Goal: Information Seeking & Learning: Learn about a topic

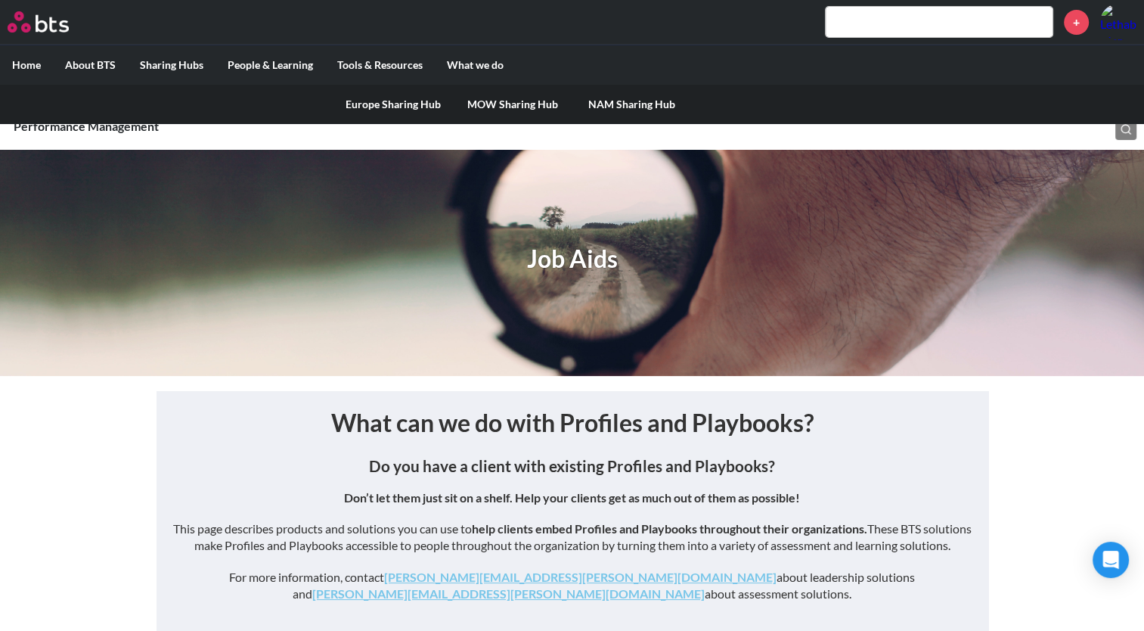
click at [487, 102] on link "MOW Sharing Hub" at bounding box center [513, 104] width 120 height 39
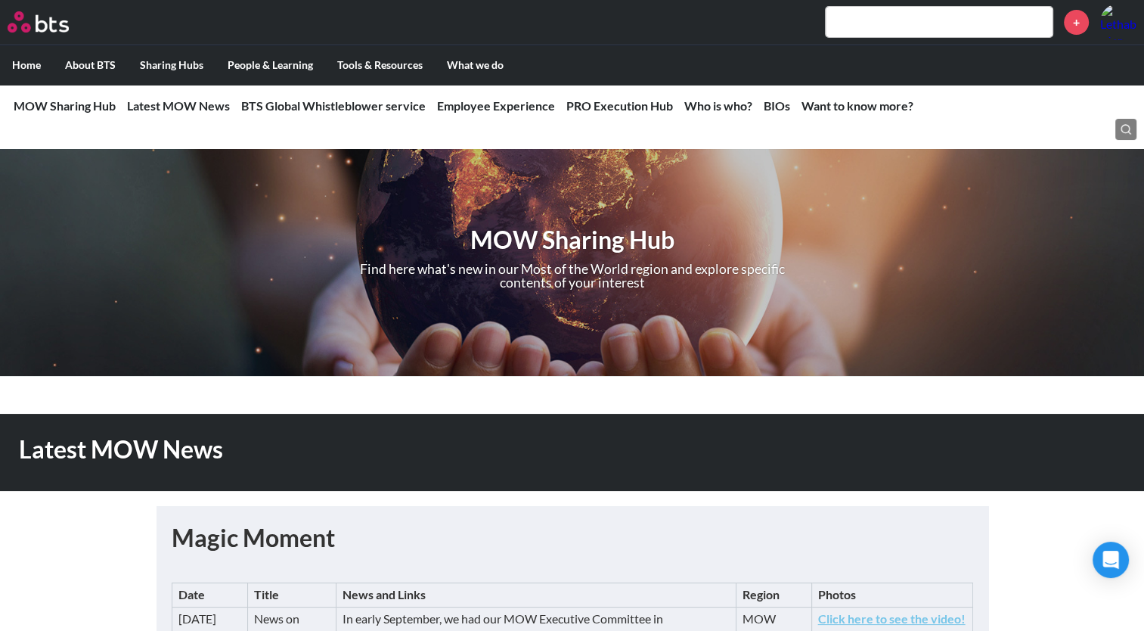
click at [899, 22] on input "text" at bounding box center [939, 22] width 227 height 30
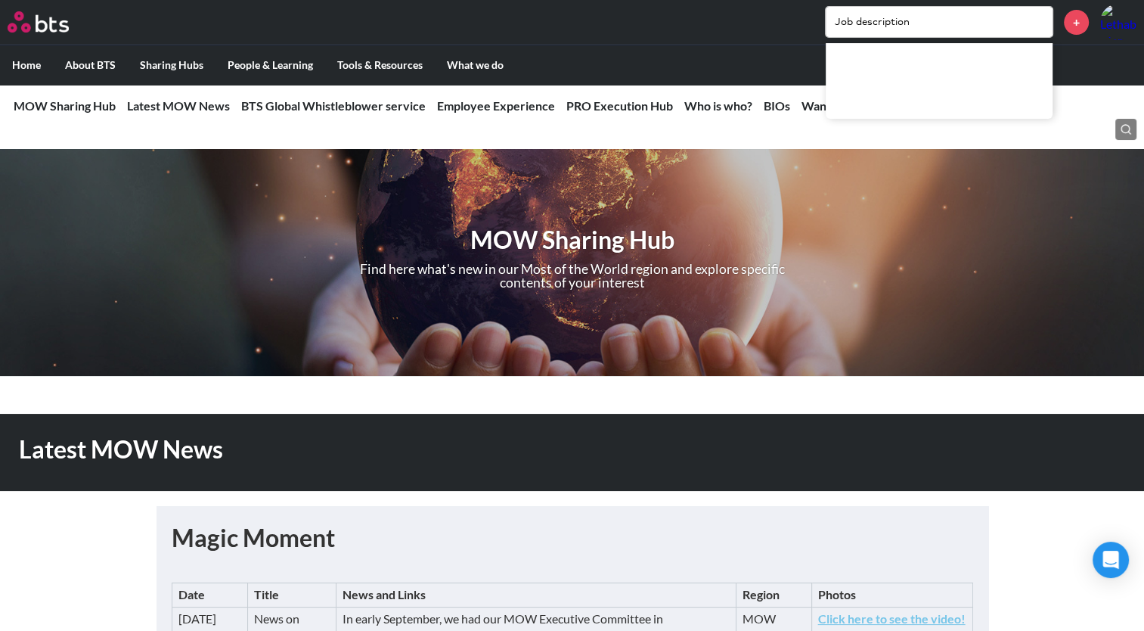
type input "Job description"
drag, startPoint x: 928, startPoint y: 23, endPoint x: 781, endPoint y: 16, distance: 147.7
click at [781, 16] on div "Job description +" at bounding box center [617, 22] width 1040 height 36
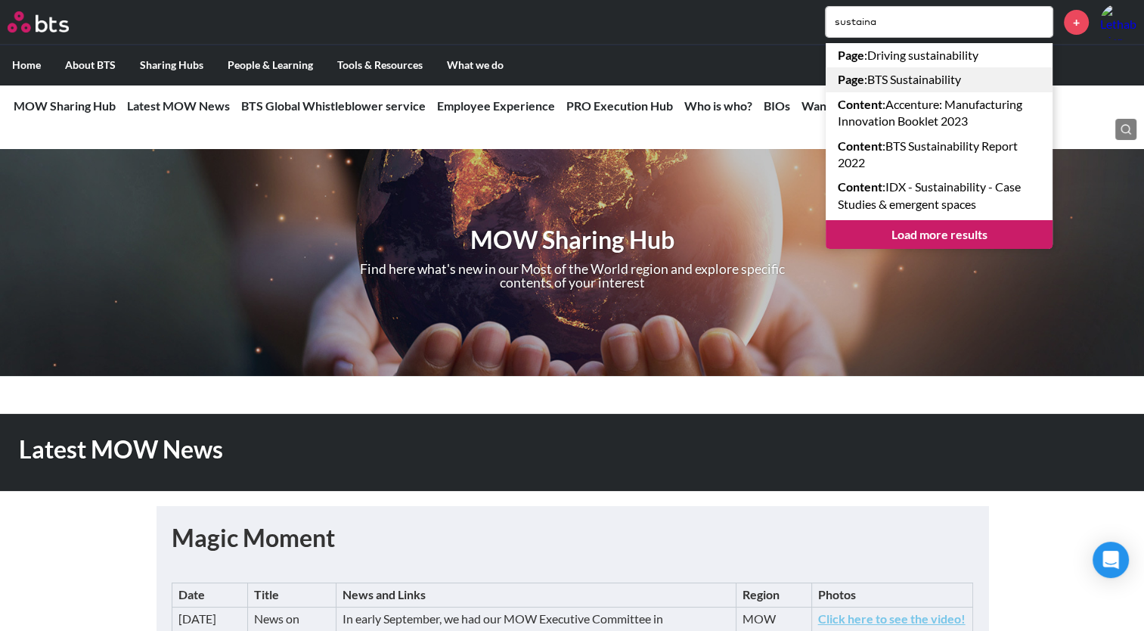
click at [877, 80] on link "Page : BTS Sustainability" at bounding box center [939, 79] width 227 height 24
click at [512, 108] on link "Employee Experience" at bounding box center [496, 105] width 118 height 14
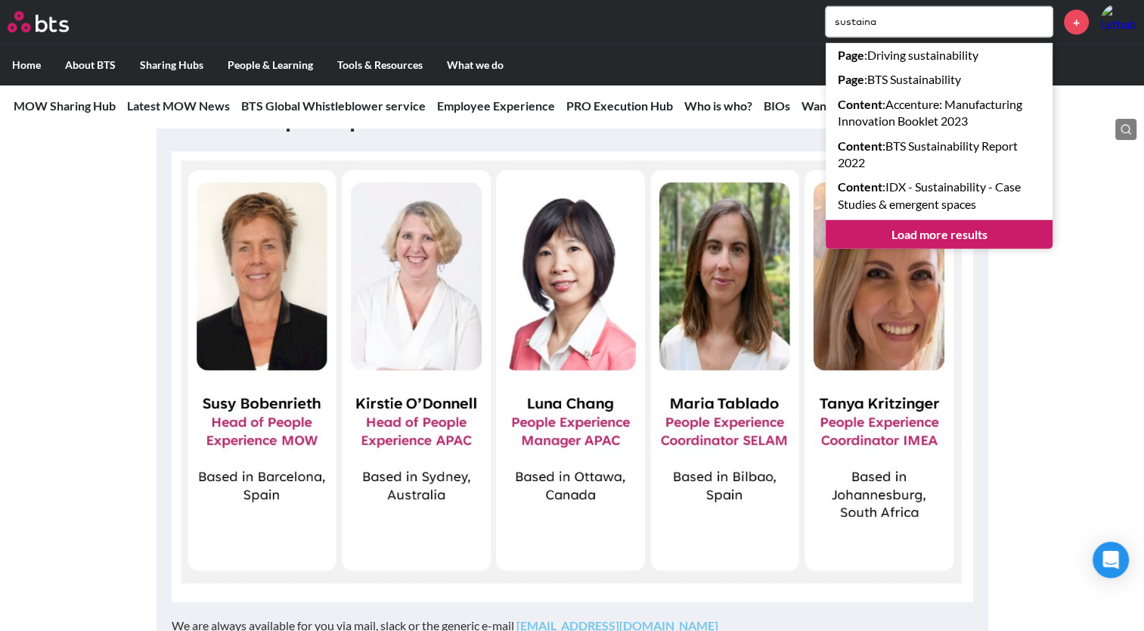
scroll to position [4141, 0]
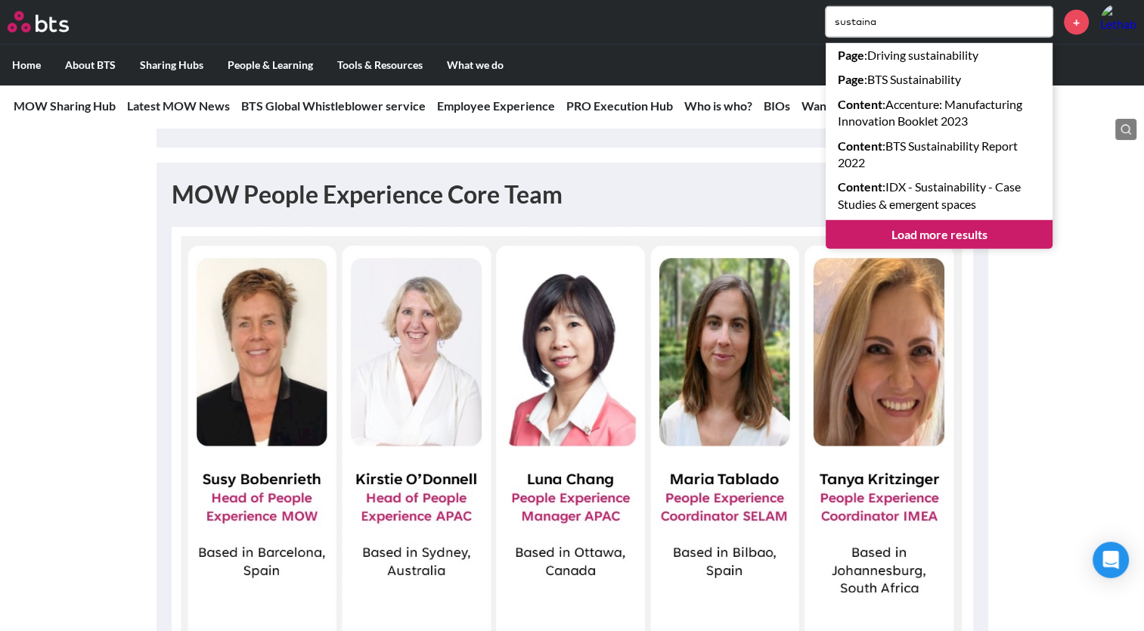
click at [765, 47] on ul "Home About BTS Who we are How we work: Policies, Toolkits and Guidance Internal…" at bounding box center [572, 65] width 1144 height 40
click at [911, 26] on input "sustaina" at bounding box center [939, 22] width 227 height 30
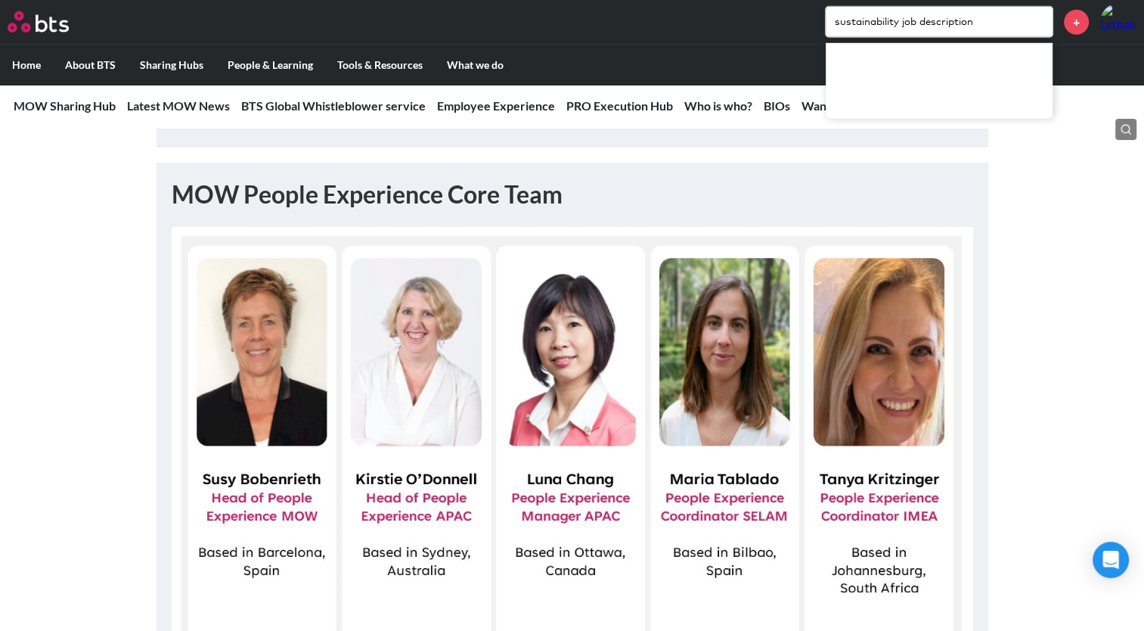
drag, startPoint x: 900, startPoint y: 20, endPoint x: 798, endPoint y: 22, distance: 102.1
click at [798, 22] on div "sustainability job description +" at bounding box center [617, 22] width 1040 height 36
drag, startPoint x: 914, startPoint y: 19, endPoint x: 856, endPoint y: 23, distance: 57.7
click at [856, 23] on input "job description" at bounding box center [939, 22] width 227 height 30
type input "job profile"
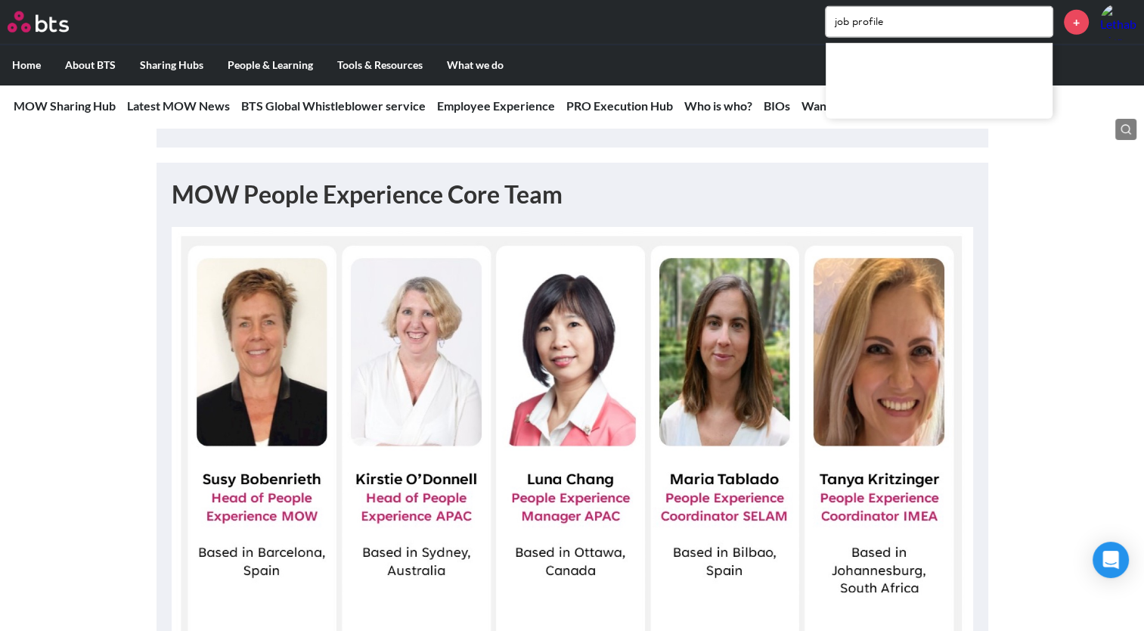
click at [906, 21] on input "job profile" at bounding box center [939, 22] width 227 height 30
drag, startPoint x: 906, startPoint y: 21, endPoint x: 789, endPoint y: 23, distance: 117.3
click at [798, 26] on div "job profile +" at bounding box center [617, 22] width 1040 height 36
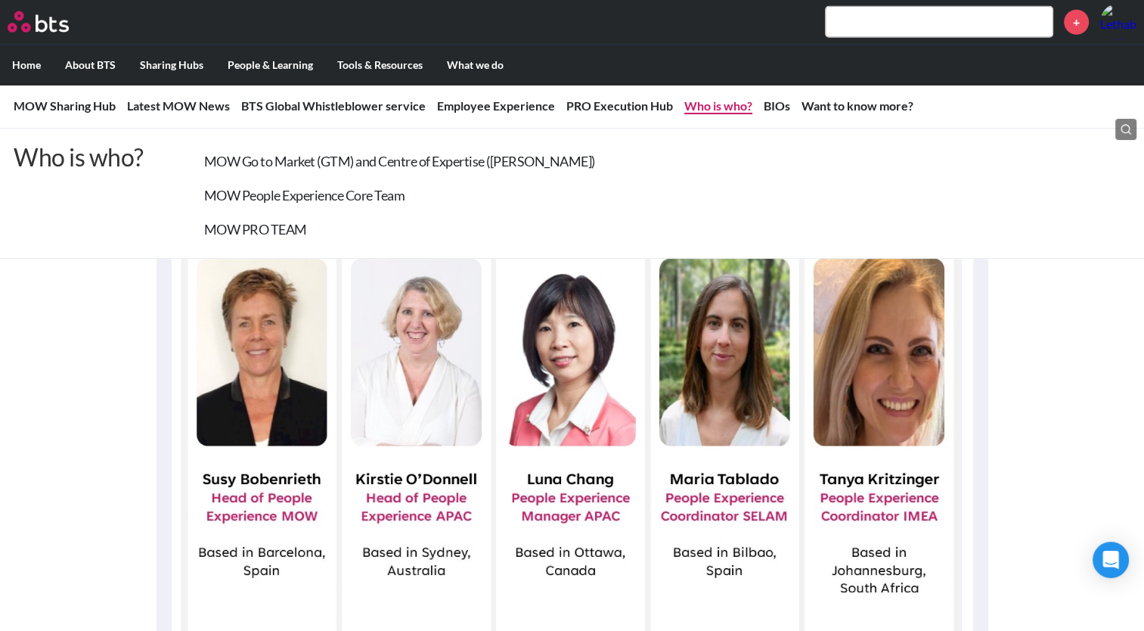
click at [719, 106] on link "Who is who?" at bounding box center [719, 105] width 68 height 14
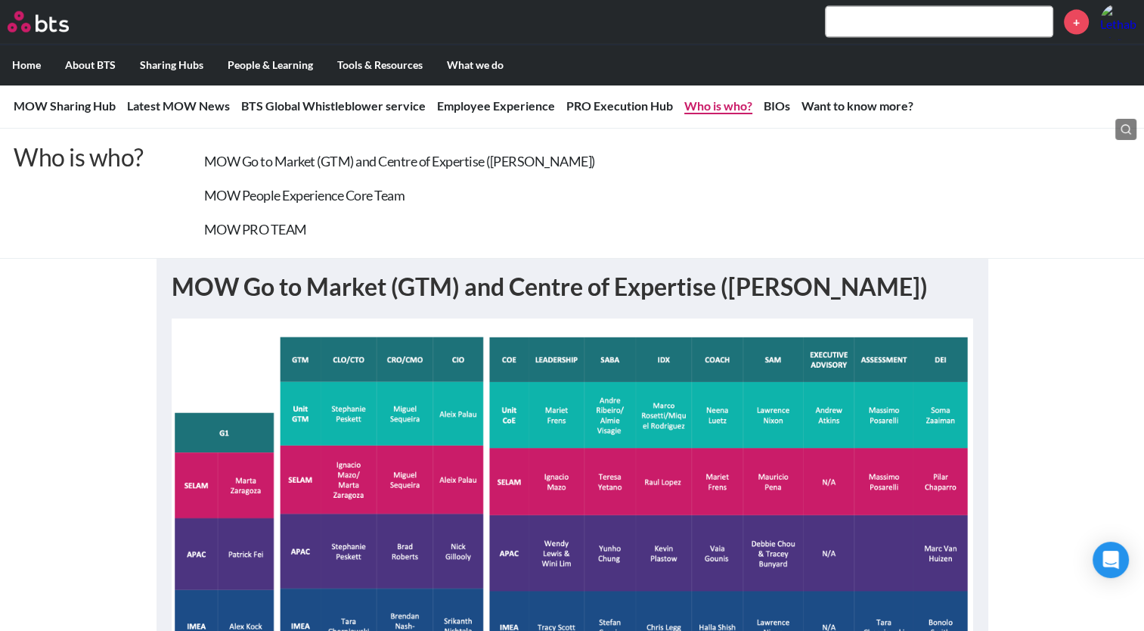
scroll to position [3513, 0]
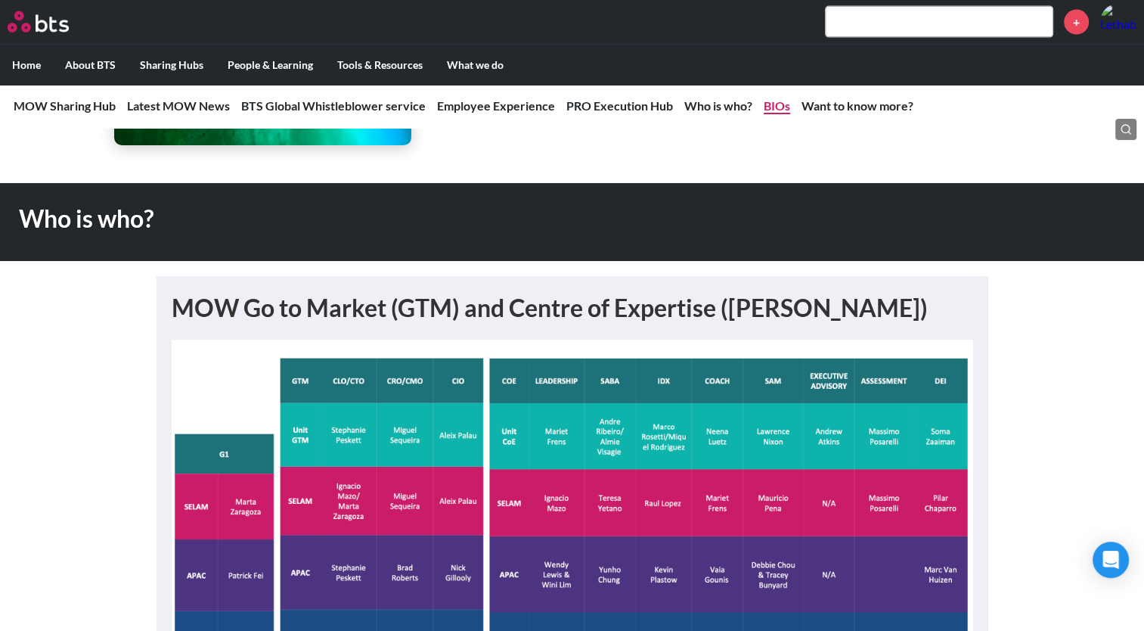
click at [777, 108] on link "BIOs" at bounding box center [777, 105] width 26 height 14
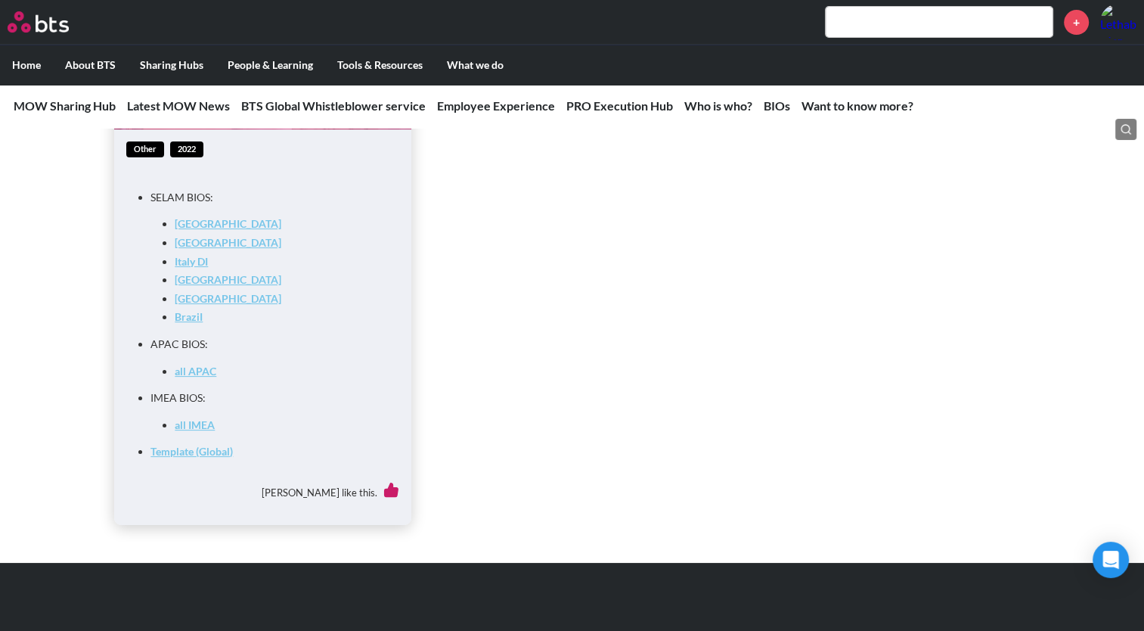
scroll to position [5978, 0]
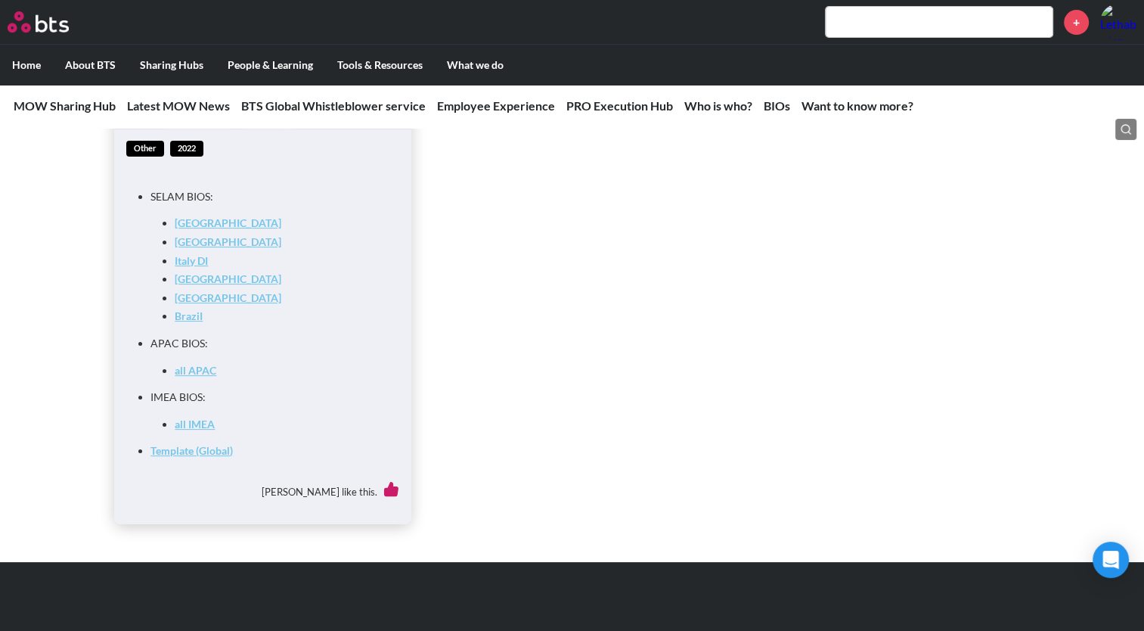
click at [188, 430] on link "all IMEA" at bounding box center [195, 424] width 40 height 13
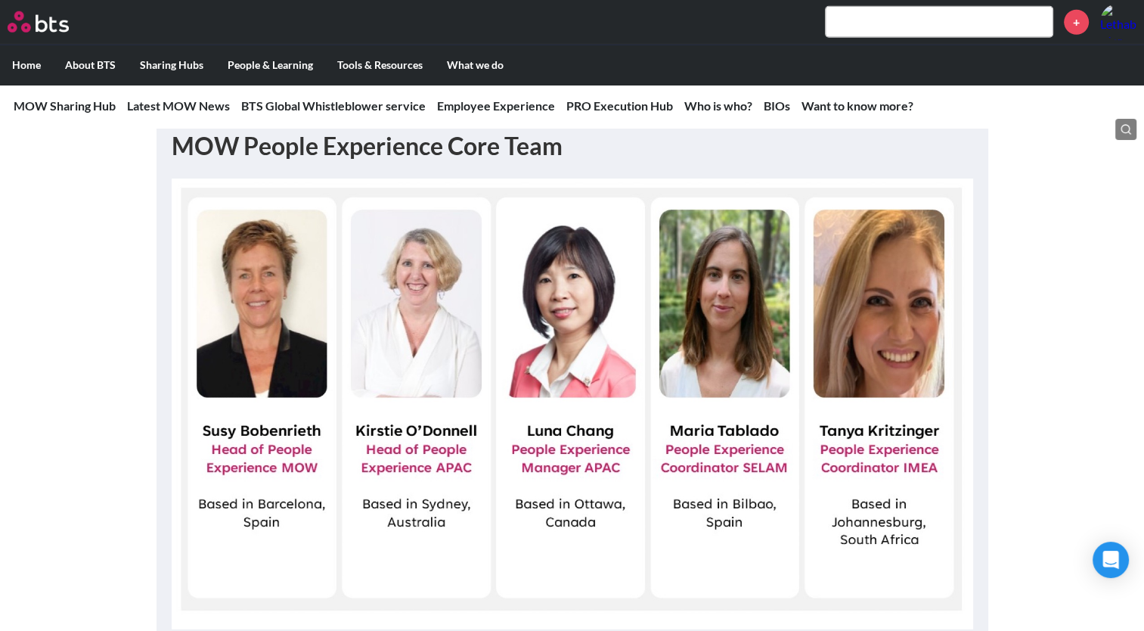
scroll to position [4163, 0]
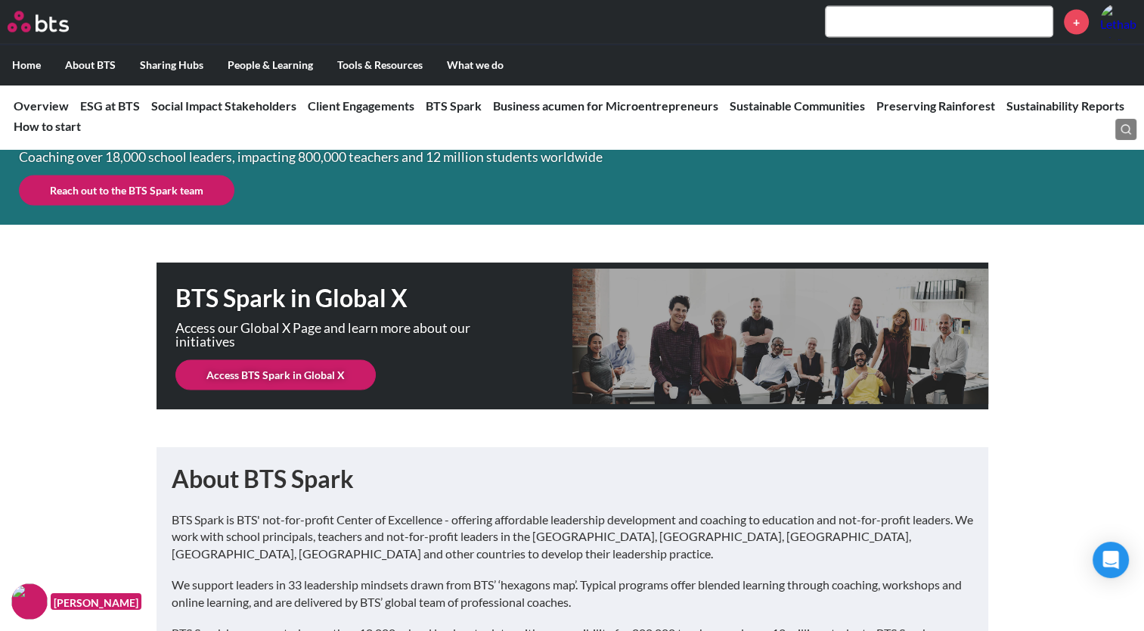
scroll to position [2950, 0]
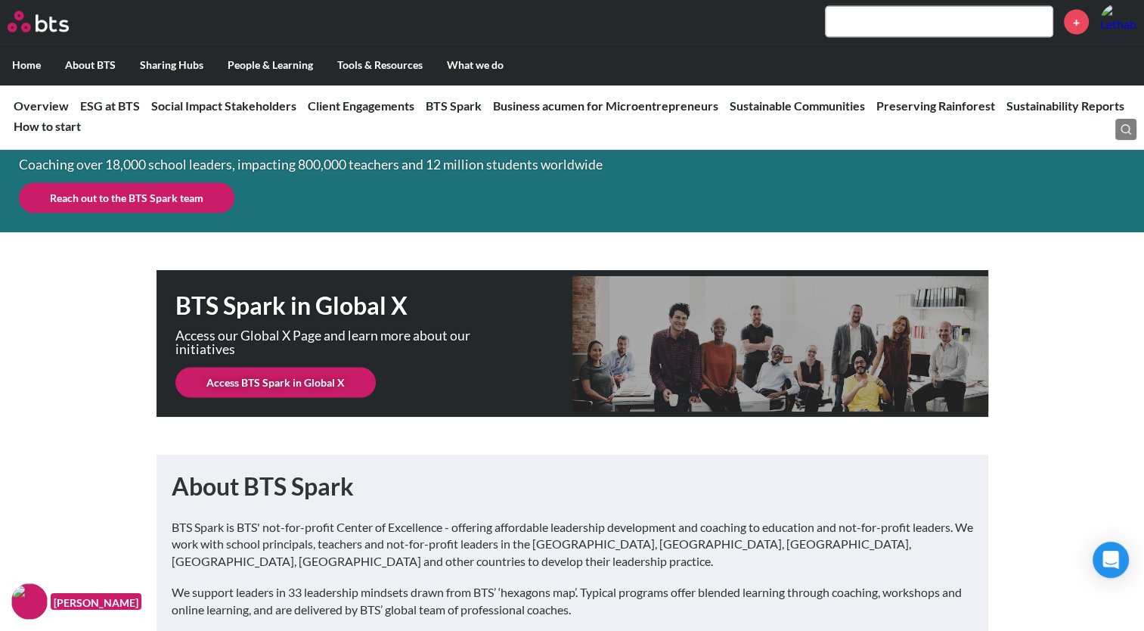
click at [316, 382] on link "Access BTS Spark in Global X" at bounding box center [275, 383] width 200 height 30
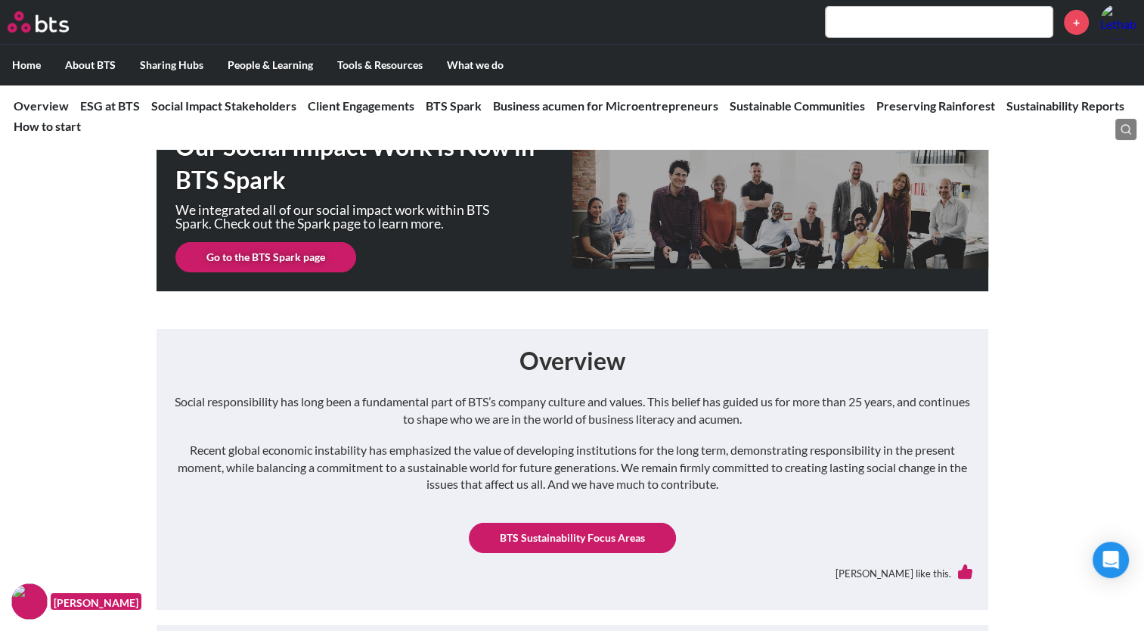
scroll to position [0, 0]
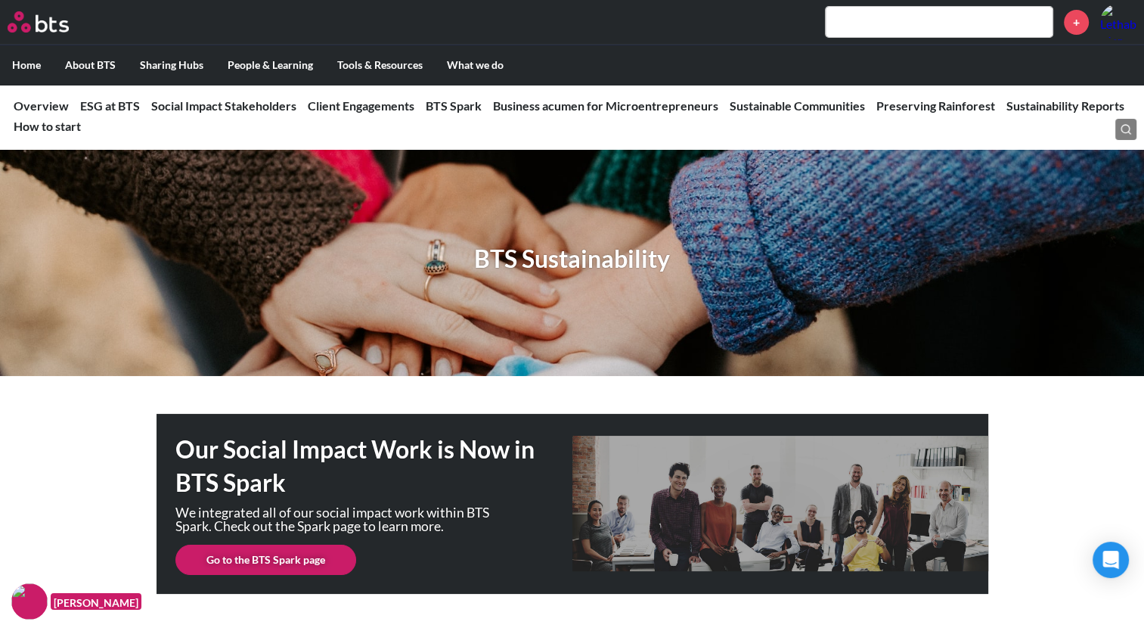
drag, startPoint x: 835, startPoint y: 11, endPoint x: 857, endPoint y: 18, distance: 23.0
click at [857, 18] on input "text" at bounding box center [939, 22] width 227 height 30
paste input "- Social responsibility"
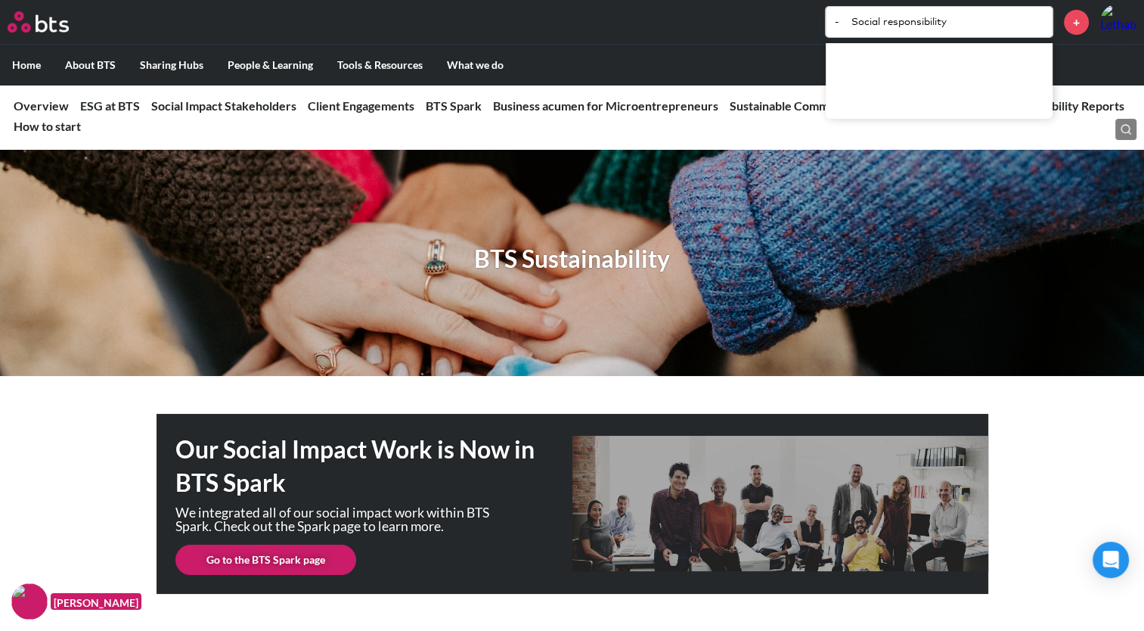
click at [845, 11] on input "- Social responsibility" at bounding box center [939, 22] width 227 height 30
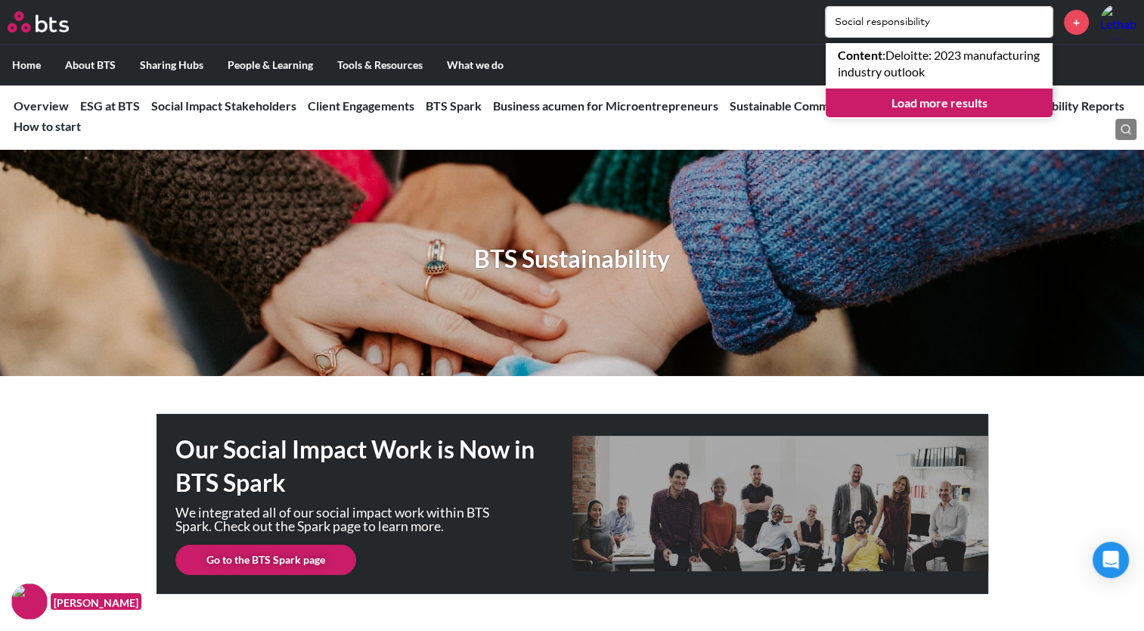
click at [963, 18] on input "Social responsibility" at bounding box center [939, 22] width 227 height 30
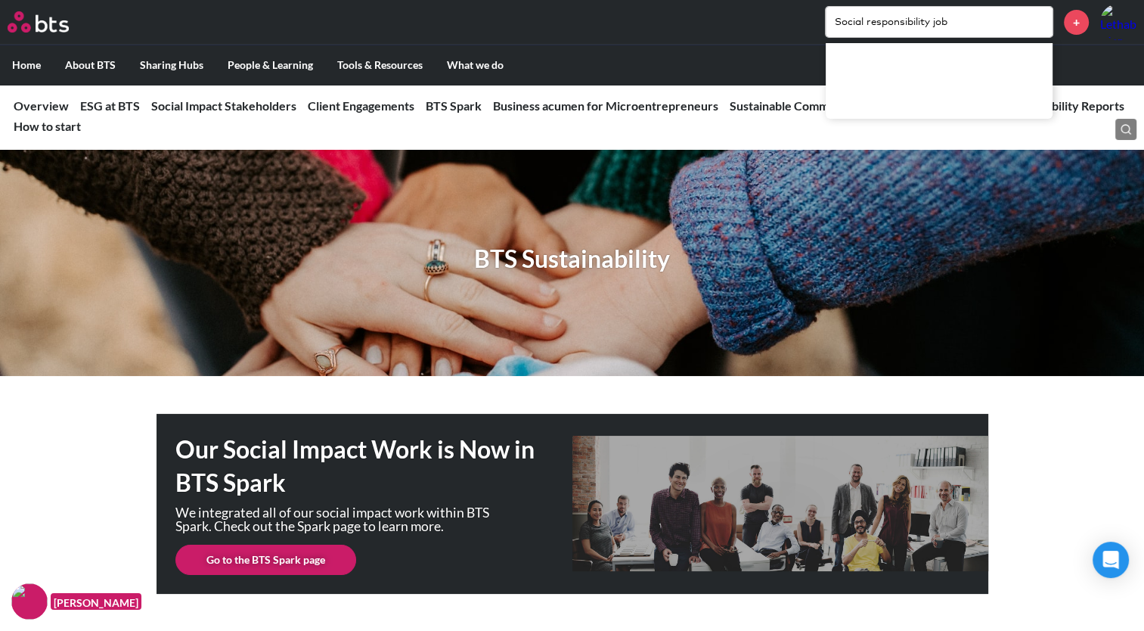
type input "Social responsibility job"
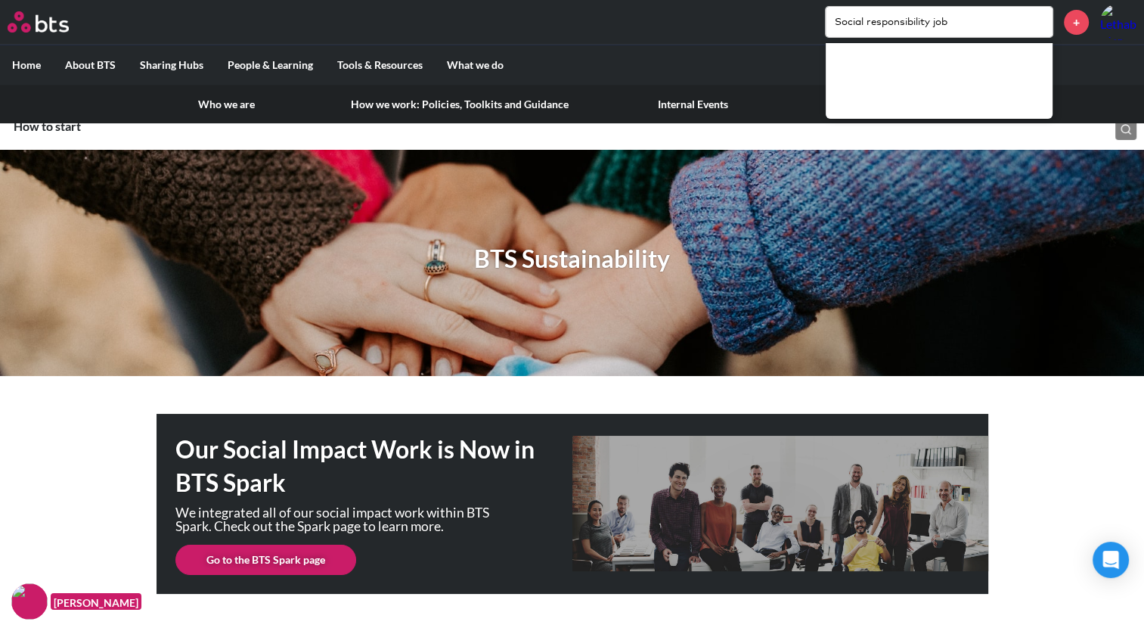
click at [396, 104] on link "How we work: Policies, Toolkits and Guidance" at bounding box center [459, 104] width 241 height 39
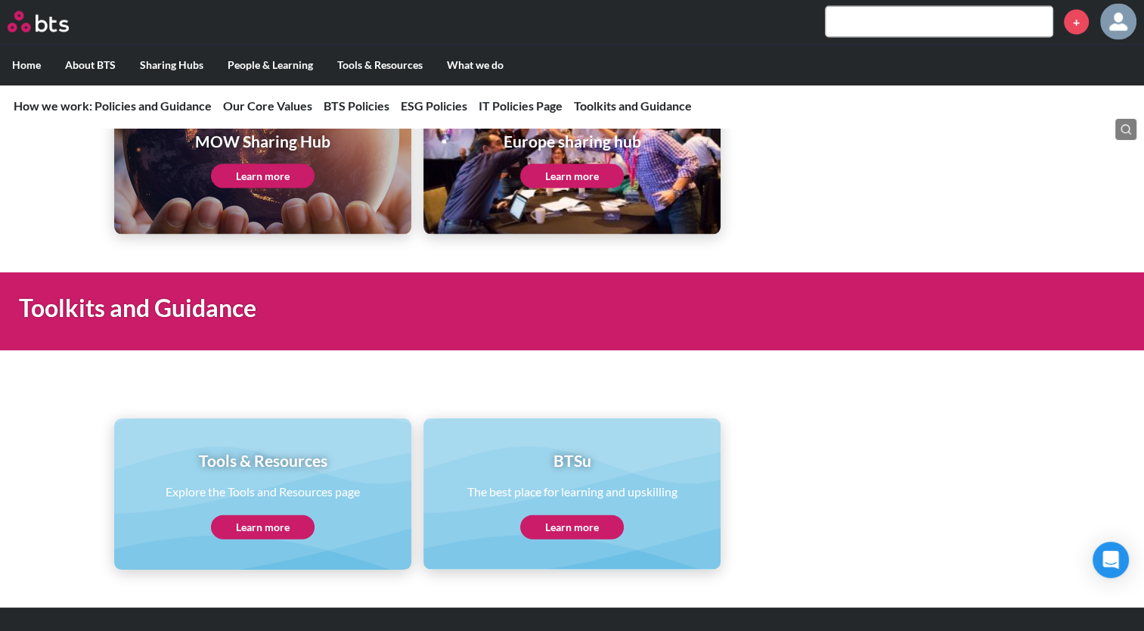
scroll to position [3112, 0]
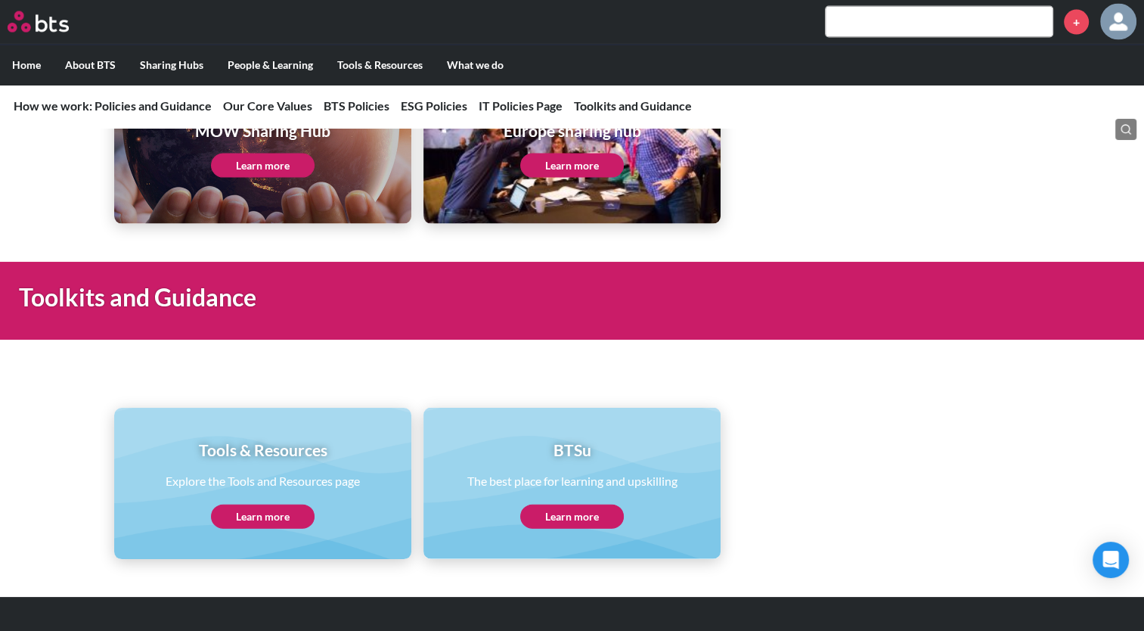
click at [862, 28] on input "text" at bounding box center [939, 22] width 227 height 30
